Goal: Answer question/provide support: Answer question/provide support

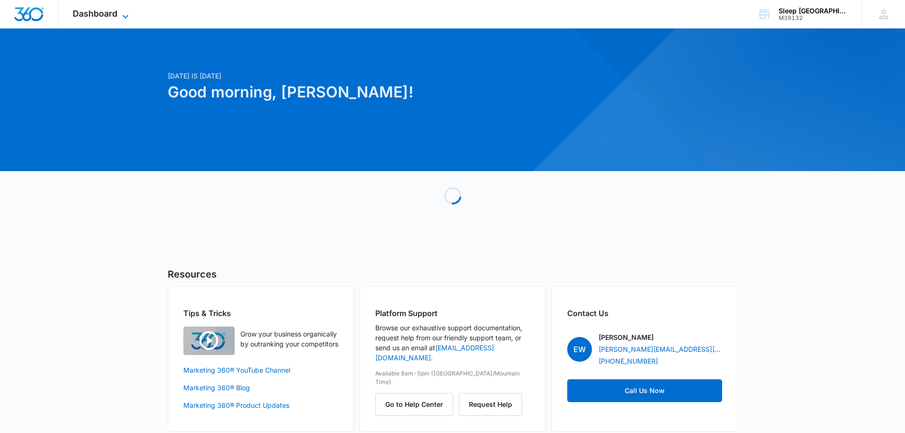
click at [109, 17] on span "Dashboard" at bounding box center [95, 14] width 45 height 10
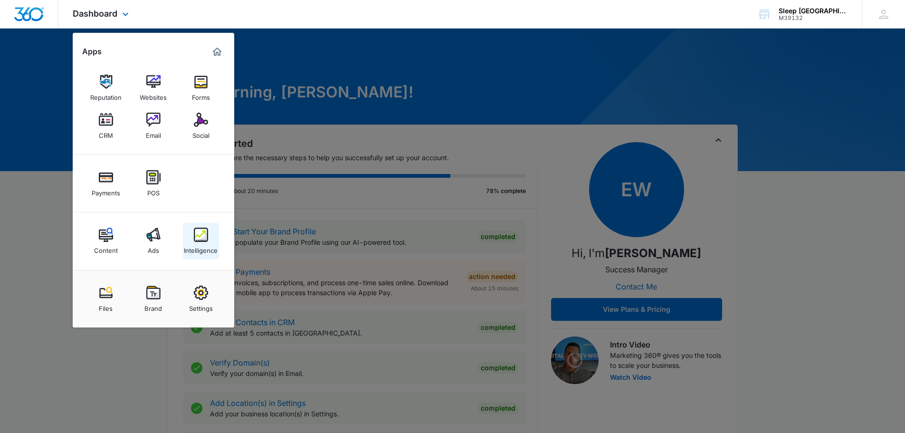
click at [191, 233] on link "Intelligence" at bounding box center [201, 241] width 36 height 36
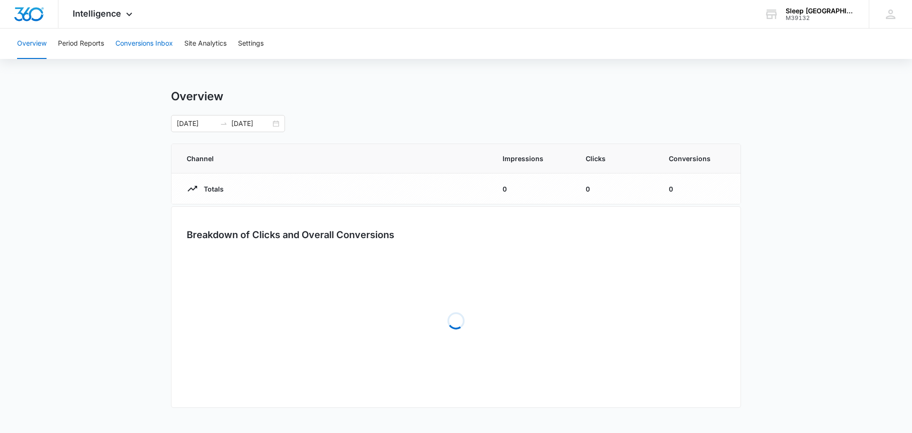
click at [159, 46] on button "Conversions Inbox" at bounding box center [143, 43] width 57 height 30
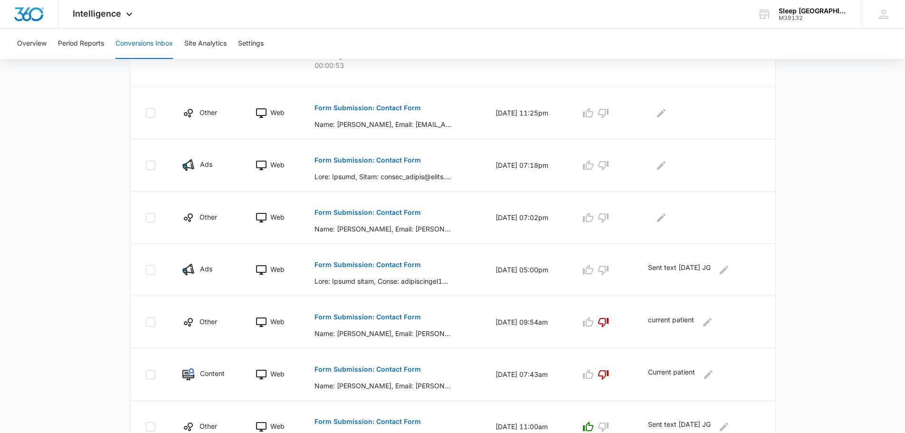
scroll to position [285, 0]
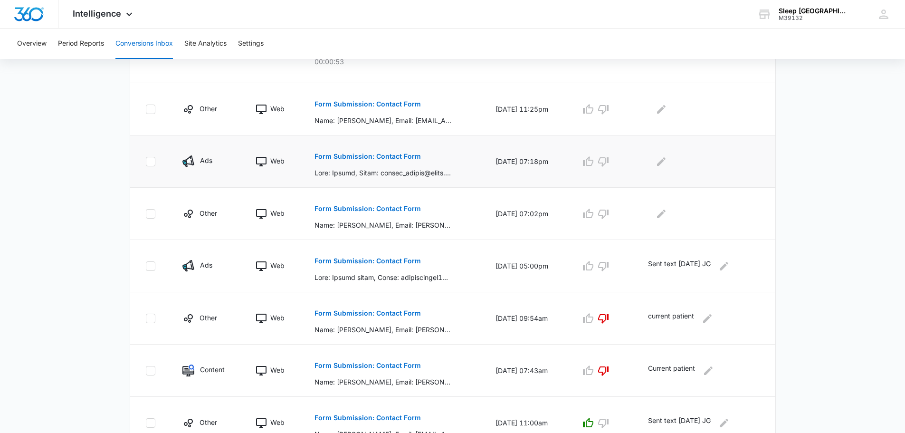
click at [383, 154] on p "Form Submission: Contact Form" at bounding box center [367, 156] width 106 height 7
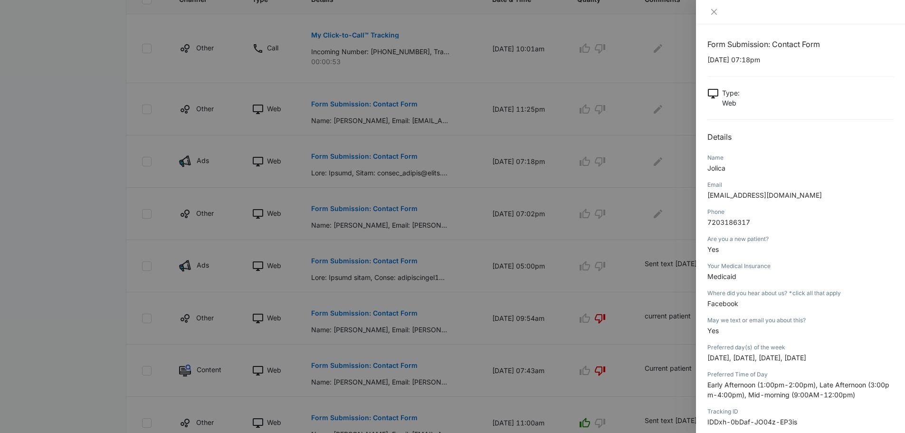
scroll to position [0, 0]
click at [713, 11] on icon "close" at bounding box center [714, 12] width 6 height 6
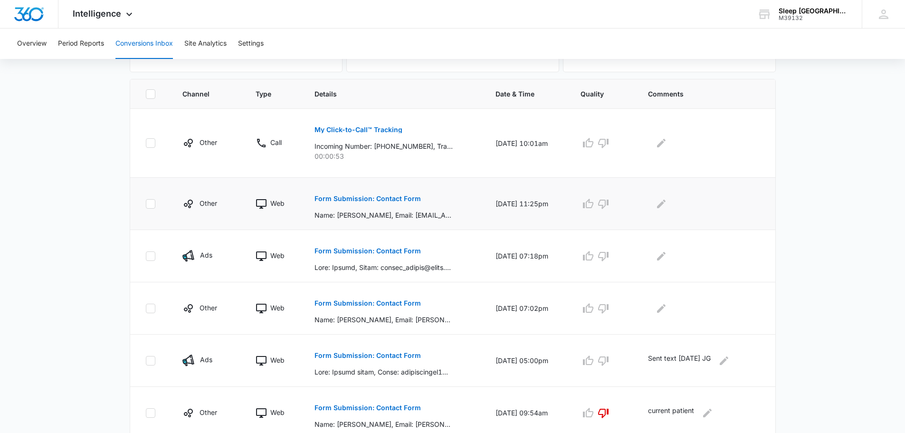
scroll to position [190, 0]
click at [348, 199] on p "Form Submission: Contact Form" at bounding box center [367, 199] width 106 height 7
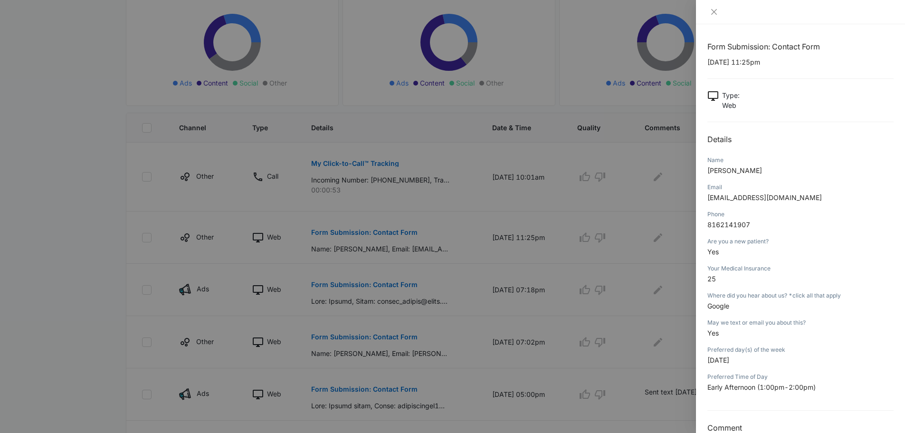
scroll to position [142, 0]
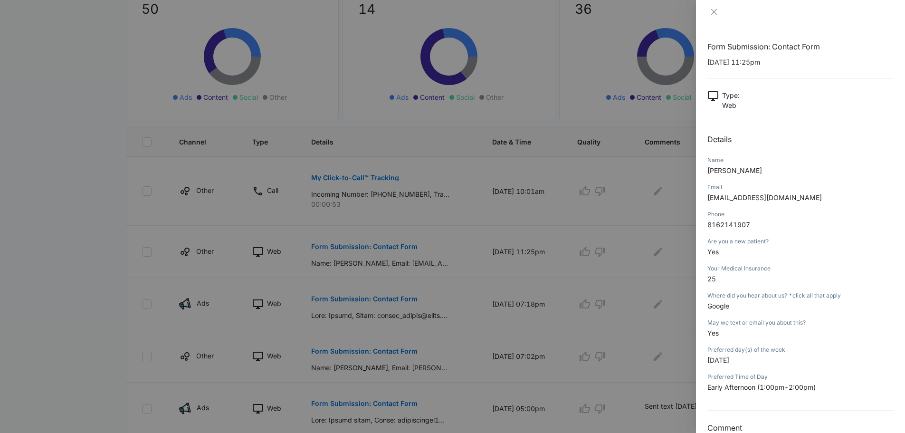
click at [714, 17] on div at bounding box center [800, 12] width 209 height 24
click at [714, 13] on icon "close" at bounding box center [714, 12] width 6 height 6
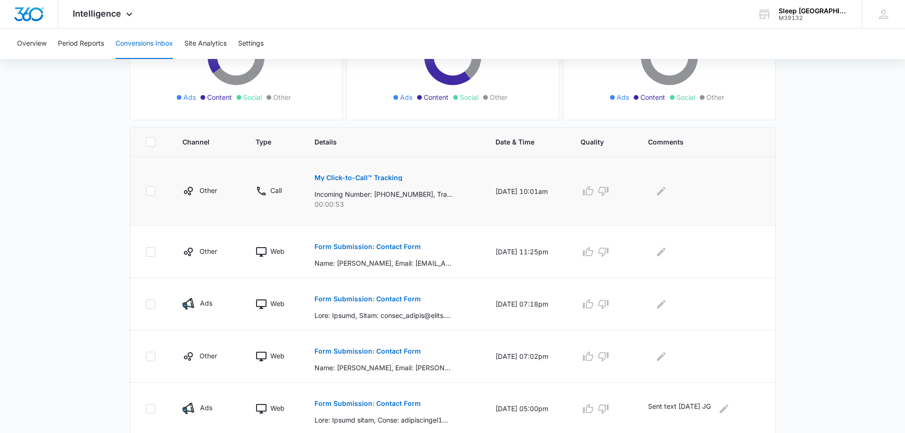
click at [360, 181] on button "My Click-to-Call™ Tracking" at bounding box center [358, 177] width 88 height 23
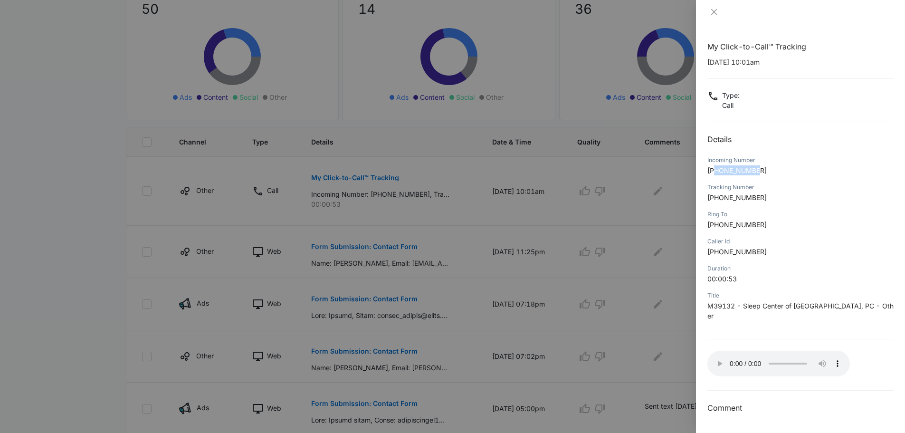
drag, startPoint x: 772, startPoint y: 170, endPoint x: 716, endPoint y: 171, distance: 56.0
click at [716, 171] on p "[PHONE_NUMBER]" at bounding box center [800, 170] width 186 height 10
copy span "3033158967"
click at [711, 12] on icon "close" at bounding box center [714, 12] width 8 height 8
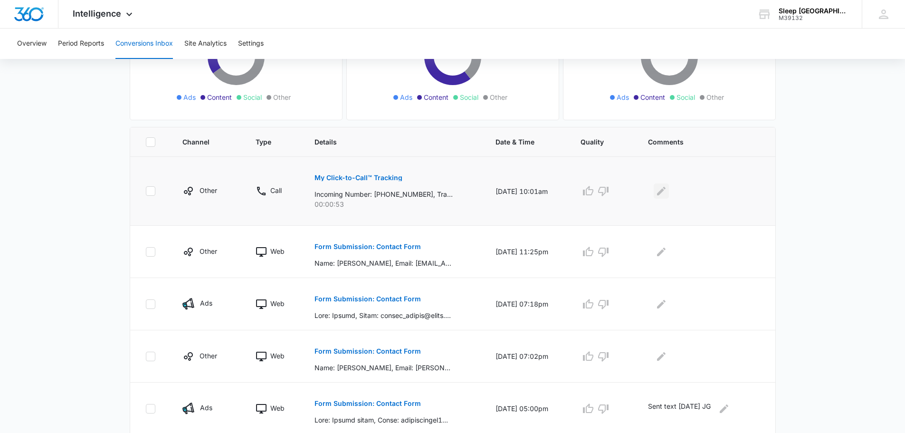
click at [667, 189] on icon "Edit Comments" at bounding box center [660, 190] width 11 height 11
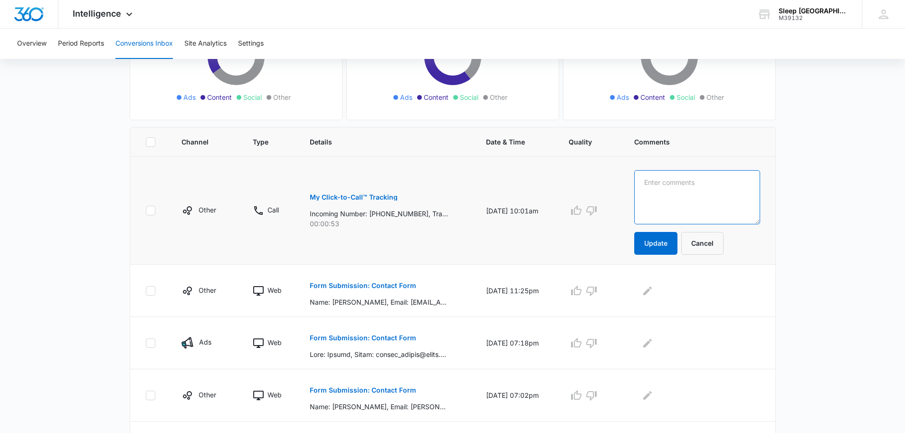
click at [654, 190] on textarea at bounding box center [697, 197] width 126 height 54
type textarea "received this call on Ring central as well"
click at [675, 236] on button "Update" at bounding box center [655, 243] width 43 height 23
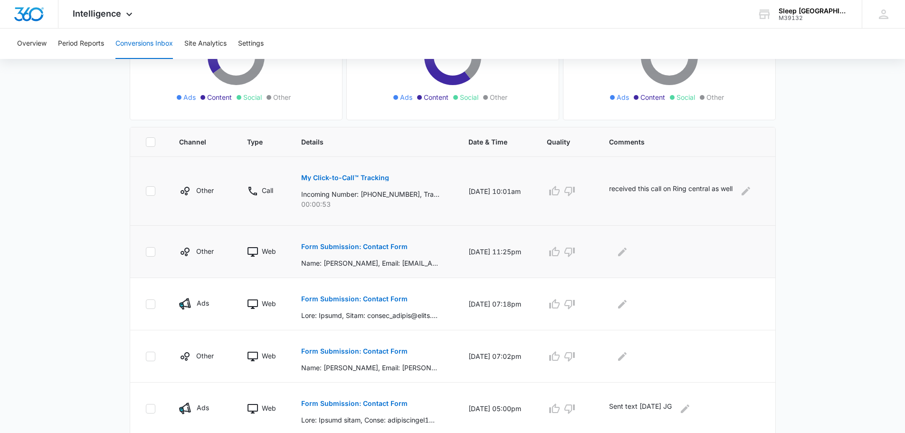
click at [376, 241] on button "Form Submission: Contact Form" at bounding box center [354, 246] width 106 height 23
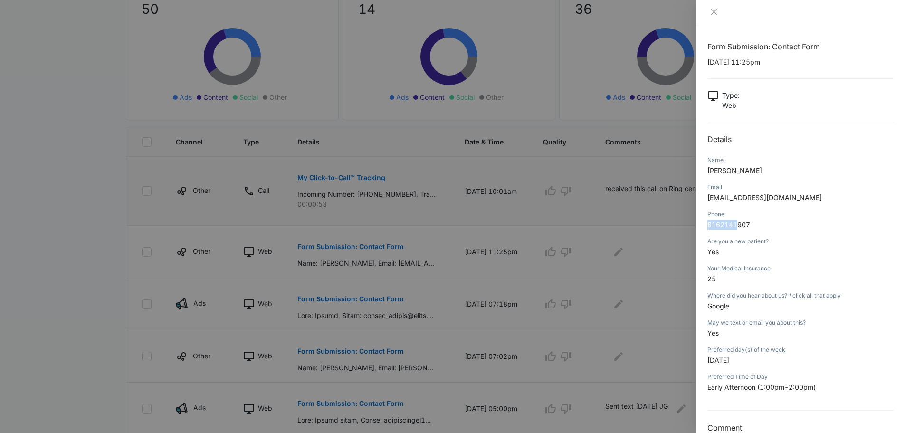
drag, startPoint x: 752, startPoint y: 219, endPoint x: 737, endPoint y: 222, distance: 15.5
click at [737, 222] on div "Phone [PHONE_NUMBER]" at bounding box center [800, 222] width 186 height 27
click at [754, 221] on p "8162141907" at bounding box center [800, 224] width 186 height 10
click at [753, 221] on p "8162141907" at bounding box center [800, 224] width 186 height 10
drag, startPoint x: 752, startPoint y: 222, endPoint x: 734, endPoint y: 224, distance: 18.7
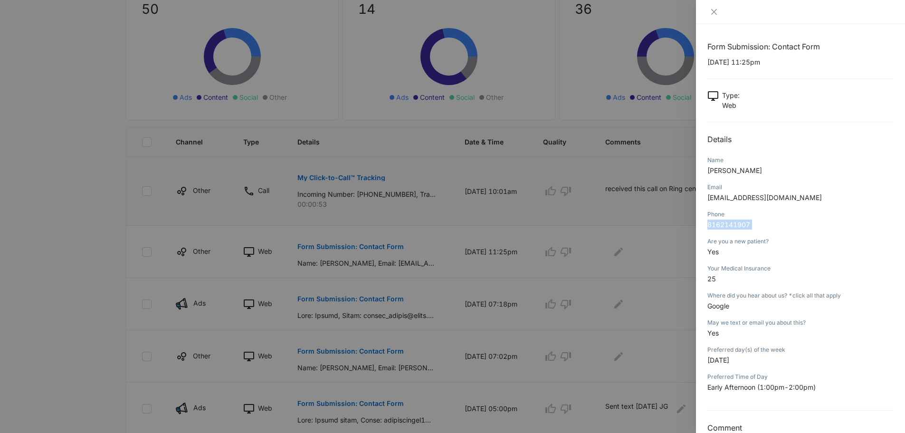
click at [734, 224] on p "8162141907" at bounding box center [800, 224] width 186 height 10
copy span "8162141907"
drag, startPoint x: 795, startPoint y: 193, endPoint x: 706, endPoint y: 199, distance: 89.9
click at [706, 199] on div "Form Submission: Contact Form [DATE] 11:25pm Type : Web Details Name [PERSON_NA…" at bounding box center [800, 228] width 209 height 408
copy span "[EMAIL_ADDRESS][DOMAIN_NAME]"
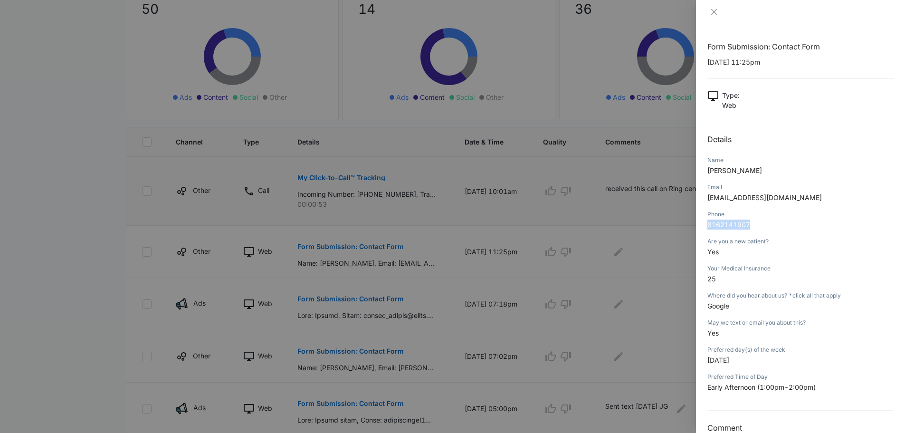
drag, startPoint x: 757, startPoint y: 225, endPoint x: 702, endPoint y: 225, distance: 55.6
click at [702, 225] on div "Form Submission: Contact Form [DATE] 11:25pm Type : Web Details Name [PERSON_NA…" at bounding box center [800, 228] width 209 height 408
copy span "8162141907"
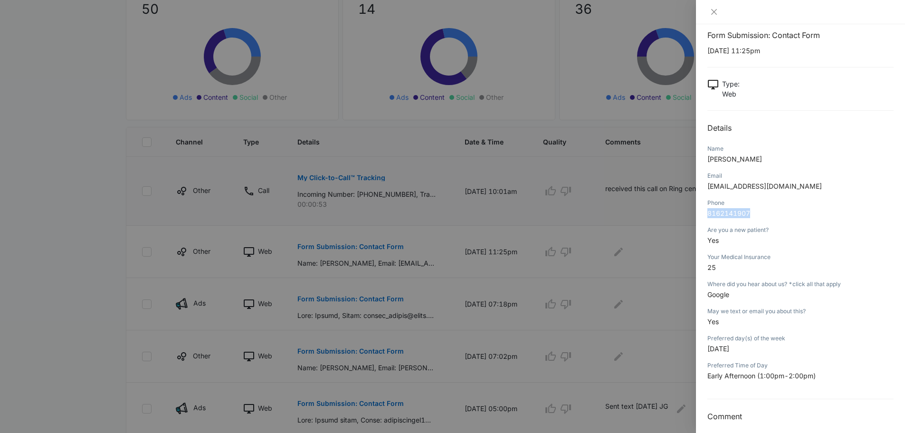
scroll to position [19, 0]
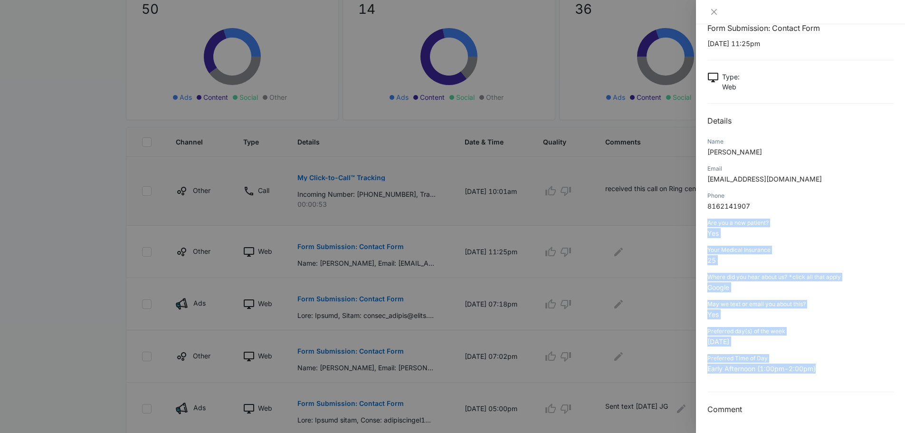
drag, startPoint x: 707, startPoint y: 219, endPoint x: 845, endPoint y: 371, distance: 205.1
click at [845, 371] on div "Form Submission: Contact Form [DATE] 11:25pm Type : Web Details Name [PERSON_NA…" at bounding box center [800, 218] width 186 height 393
copy div "Are you a new patient? Yes Your Medical Insurance 25 Where did you hear about u…"
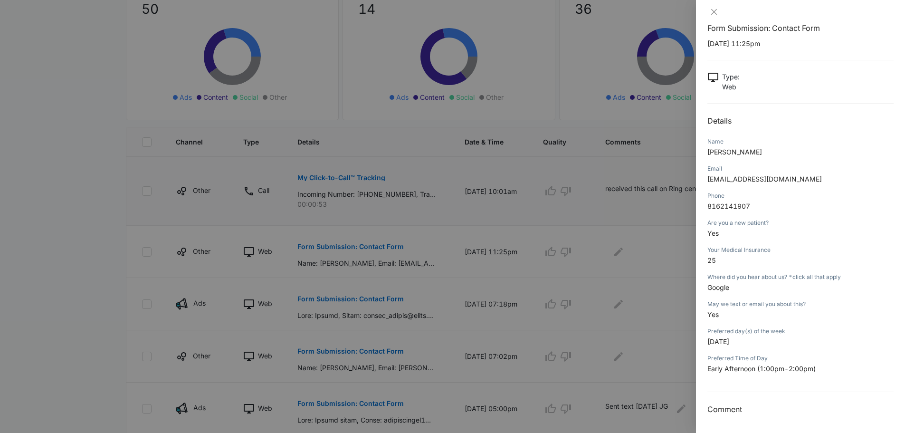
click at [715, 16] on div at bounding box center [800, 12] width 209 height 24
click at [714, 13] on icon "close" at bounding box center [714, 12] width 8 height 8
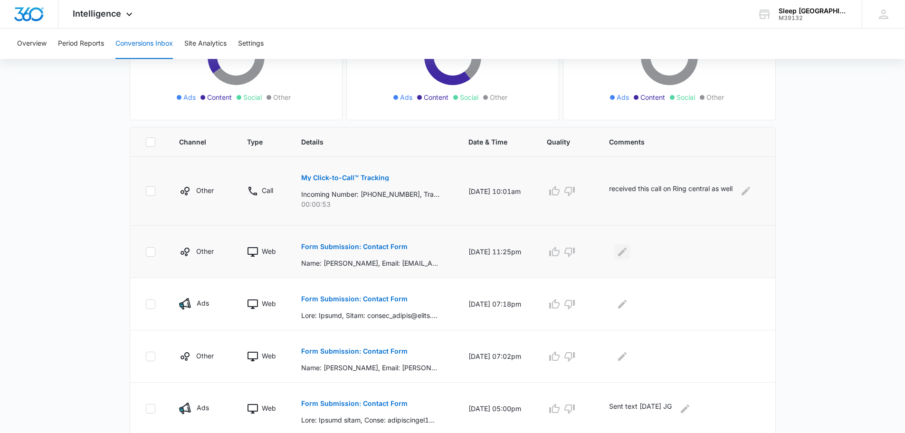
click at [628, 252] on icon "Edit Comments" at bounding box center [621, 251] width 11 height 11
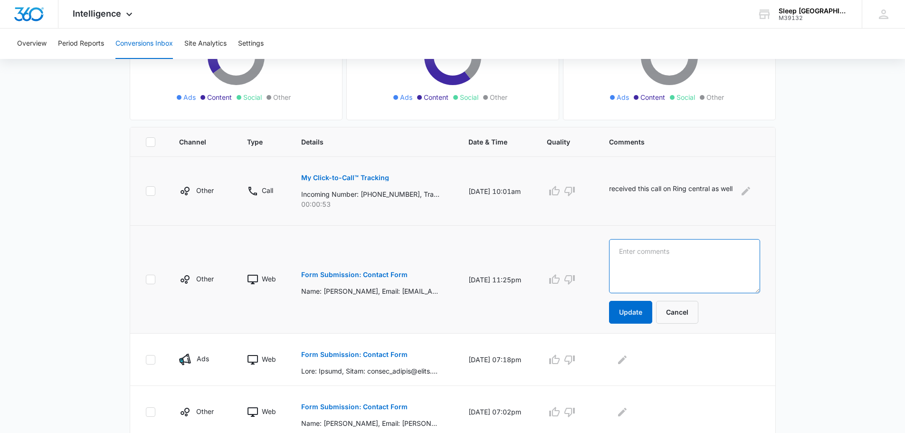
click at [637, 262] on textarea at bounding box center [684, 266] width 151 height 54
type textarea "Sent text [DATE] JG"
click at [630, 315] on button "Update" at bounding box center [630, 312] width 43 height 23
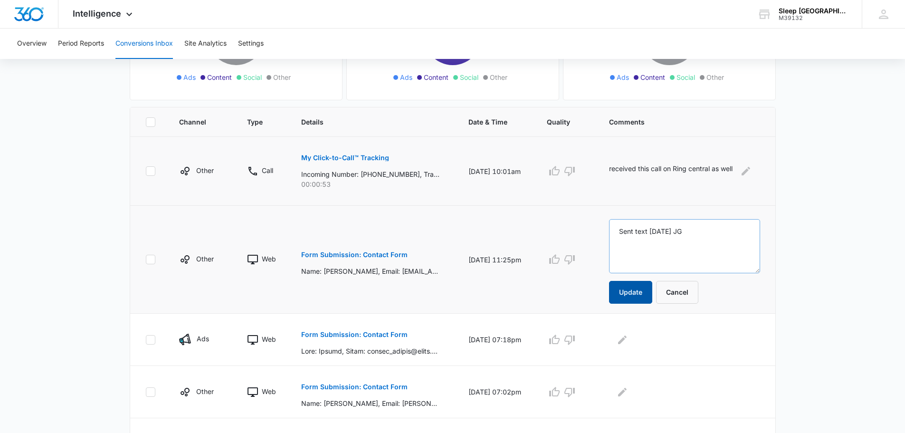
scroll to position [206, 0]
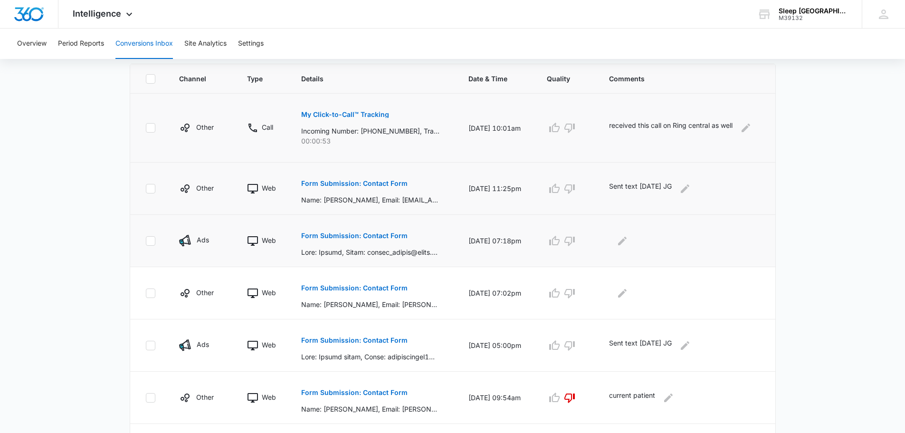
click at [378, 237] on p "Form Submission: Contact Form" at bounding box center [354, 235] width 106 height 7
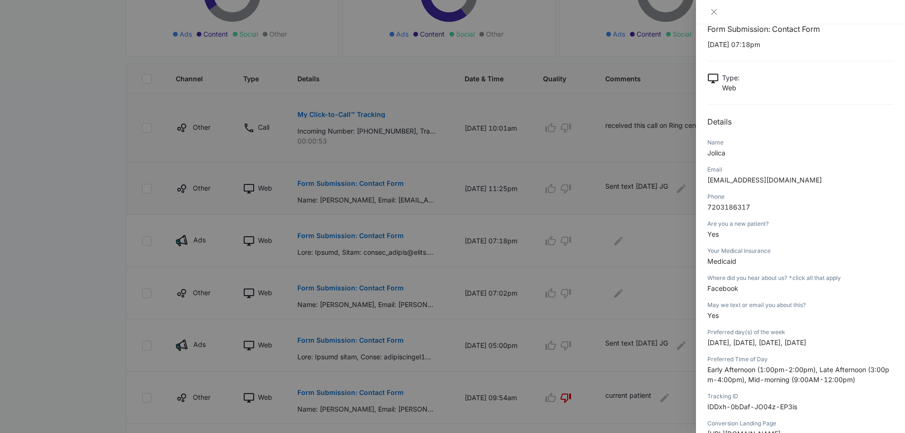
scroll to position [0, 0]
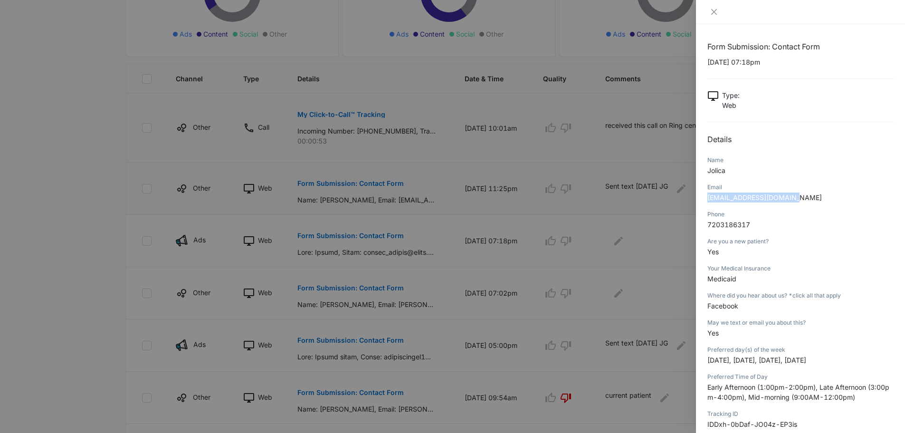
drag, startPoint x: 795, startPoint y: 197, endPoint x: 703, endPoint y: 200, distance: 91.7
click at [703, 200] on div "Form Submission: Contact Form [DATE] 07:18pm Type : Web Details Name Jolica Ema…" at bounding box center [800, 228] width 209 height 408
copy span "[EMAIL_ADDRESS][DOMAIN_NAME]"
drag, startPoint x: 752, startPoint y: 224, endPoint x: 708, endPoint y: 224, distance: 44.6
click at [708, 224] on p "7203186317" at bounding box center [800, 224] width 186 height 10
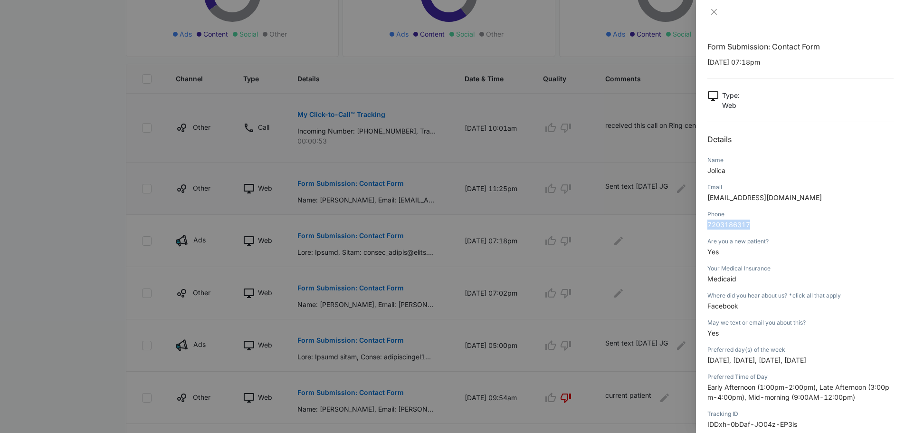
copy span "7203186317"
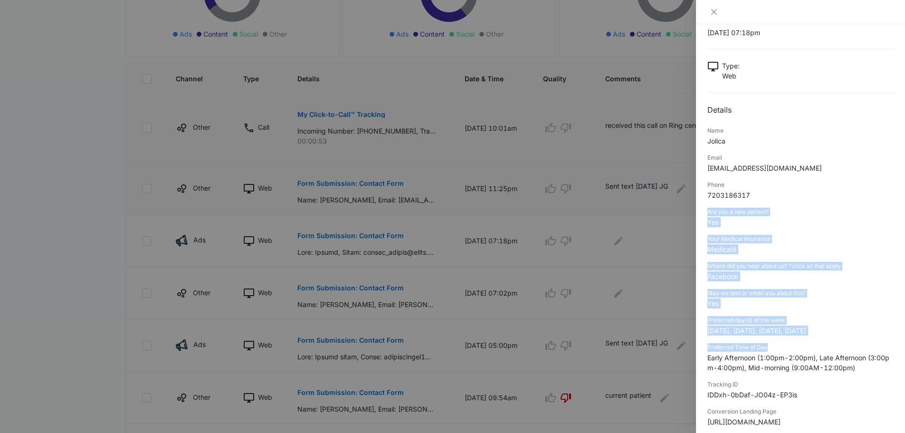
scroll to position [32, 0]
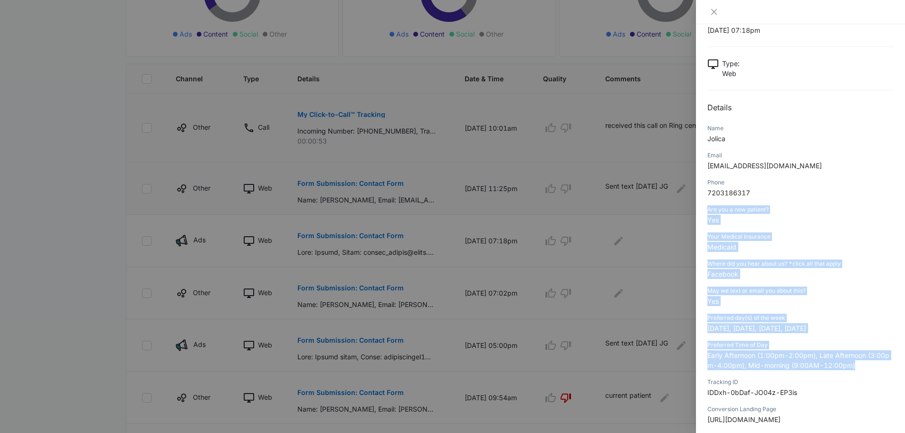
drag, startPoint x: 709, startPoint y: 241, endPoint x: 862, endPoint y: 367, distance: 198.8
click at [862, 367] on div "Form Submission: Contact Form [DATE] 07:18pm Type : Web Details Name Jolica Ema…" at bounding box center [800, 278] width 186 height 538
copy div "Are you a new patient? Yes Your Medical Insurance Medicaid Where did you hear a…"
click at [714, 15] on icon "close" at bounding box center [714, 12] width 8 height 8
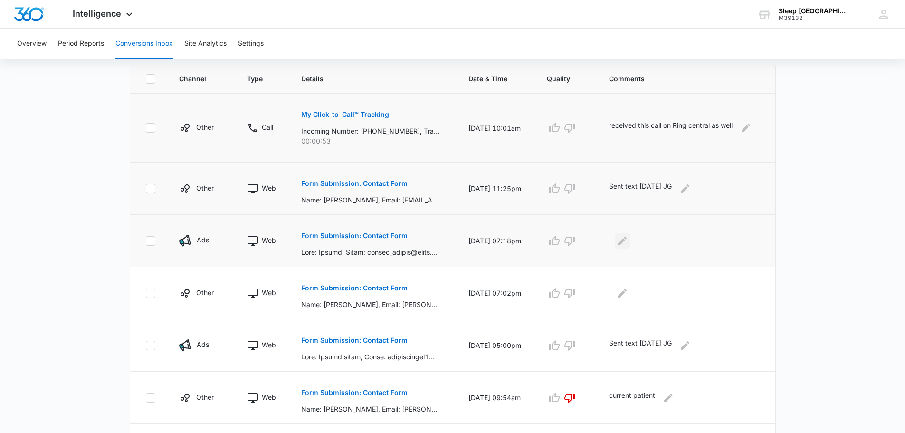
click at [626, 244] on icon "Edit Comments" at bounding box center [621, 240] width 11 height 11
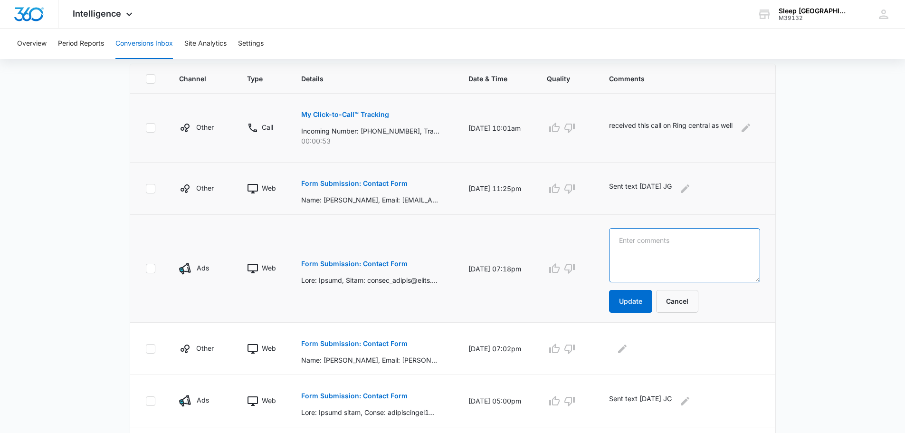
click at [684, 248] on textarea at bounding box center [684, 255] width 151 height 54
type textarea "Sent text [DATE] JG"
click at [651, 297] on button "Update" at bounding box center [630, 301] width 43 height 23
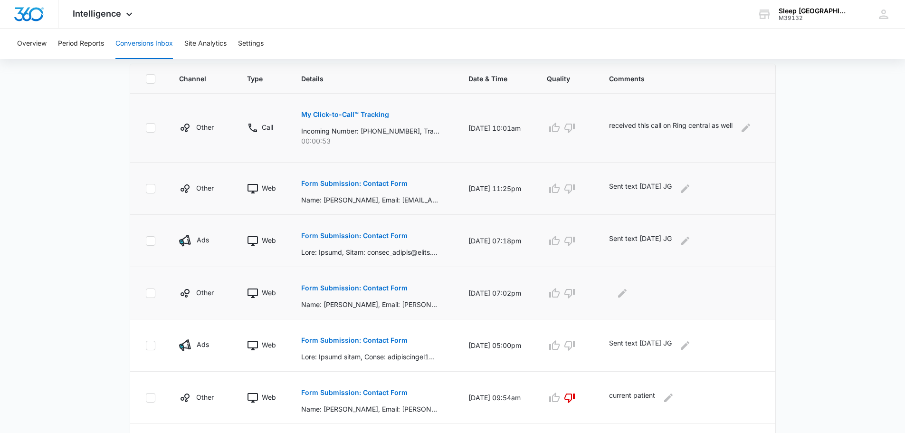
click at [349, 288] on p "Form Submission: Contact Form" at bounding box center [354, 287] width 106 height 7
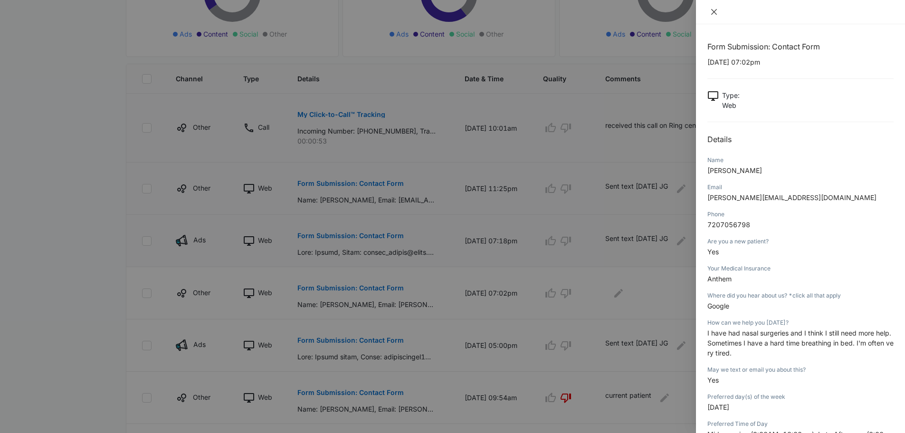
click at [711, 10] on icon "close" at bounding box center [714, 12] width 8 height 8
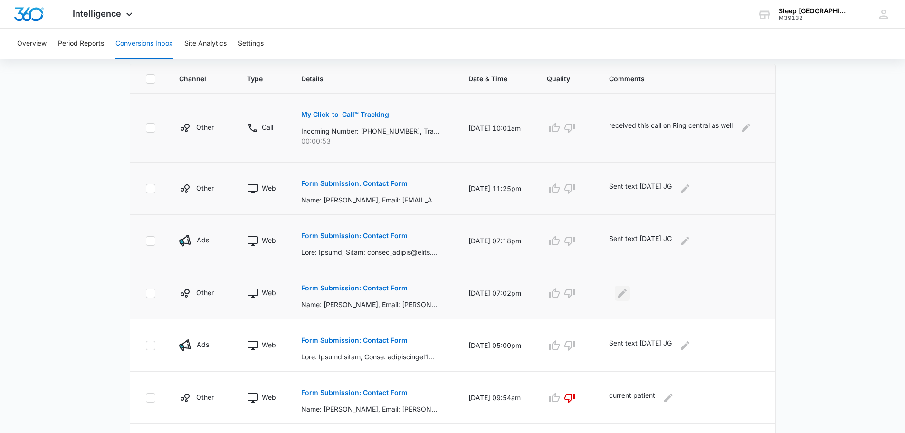
click at [628, 295] on icon "Edit Comments" at bounding box center [621, 292] width 11 height 11
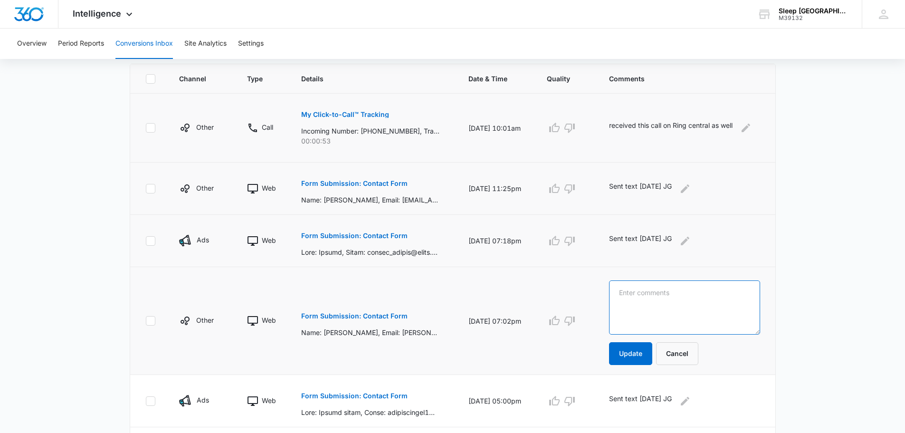
click at [664, 297] on textarea at bounding box center [684, 307] width 151 height 54
type textarea "Sent text [DATE] JG"
click at [647, 352] on button "Update" at bounding box center [630, 353] width 43 height 23
